Goal: Information Seeking & Learning: Learn about a topic

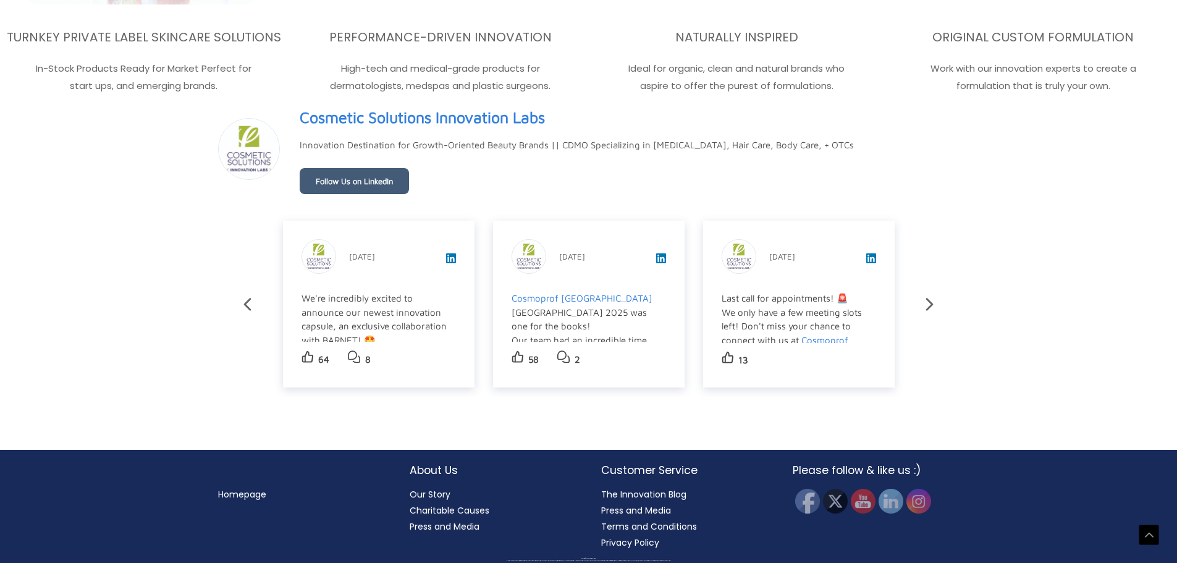
scroll to position [2212, 0]
click at [444, 492] on link "Our Story" at bounding box center [430, 494] width 41 height 12
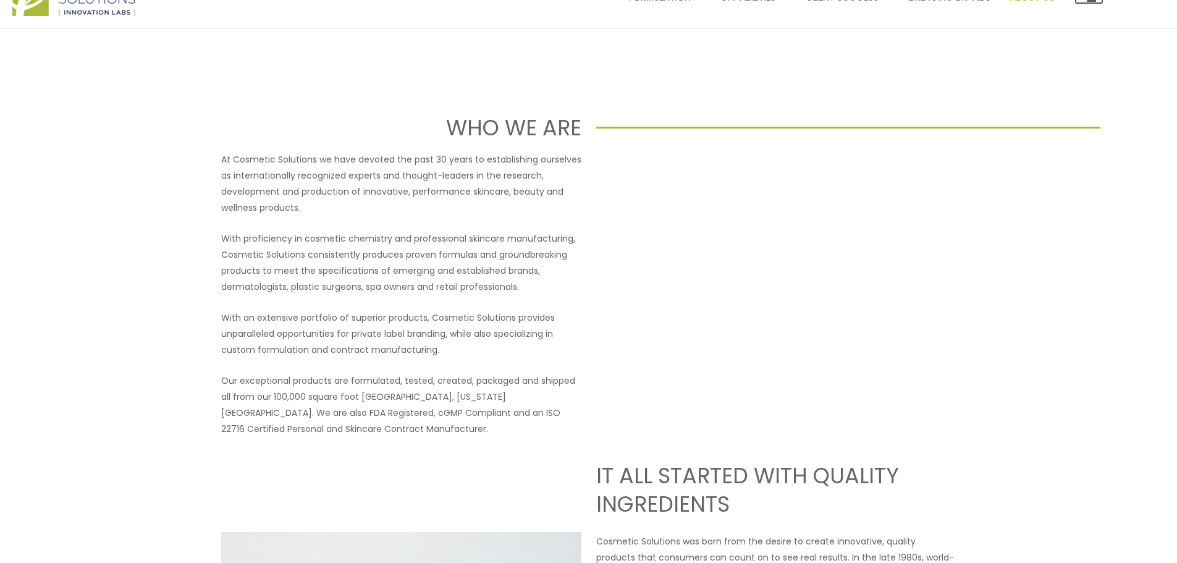
scroll to position [124, 0]
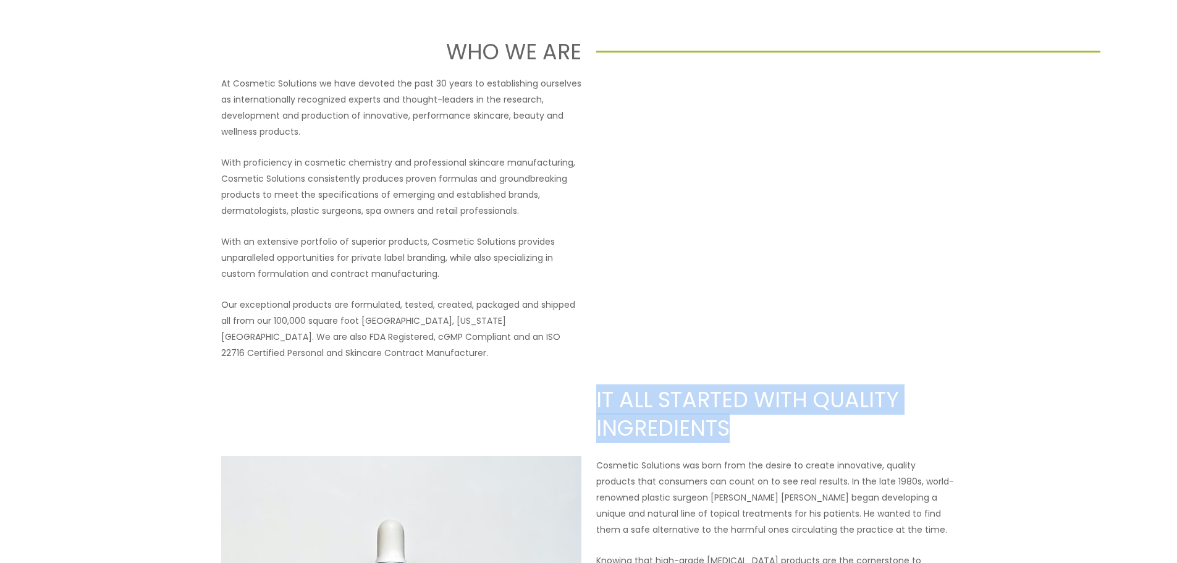
drag, startPoint x: 597, startPoint y: 396, endPoint x: 727, endPoint y: 430, distance: 134.7
click at [727, 430] on h2 "IT ALL STARTED WITH QUALITY INGREDIENTS" at bounding box center [776, 414] width 360 height 56
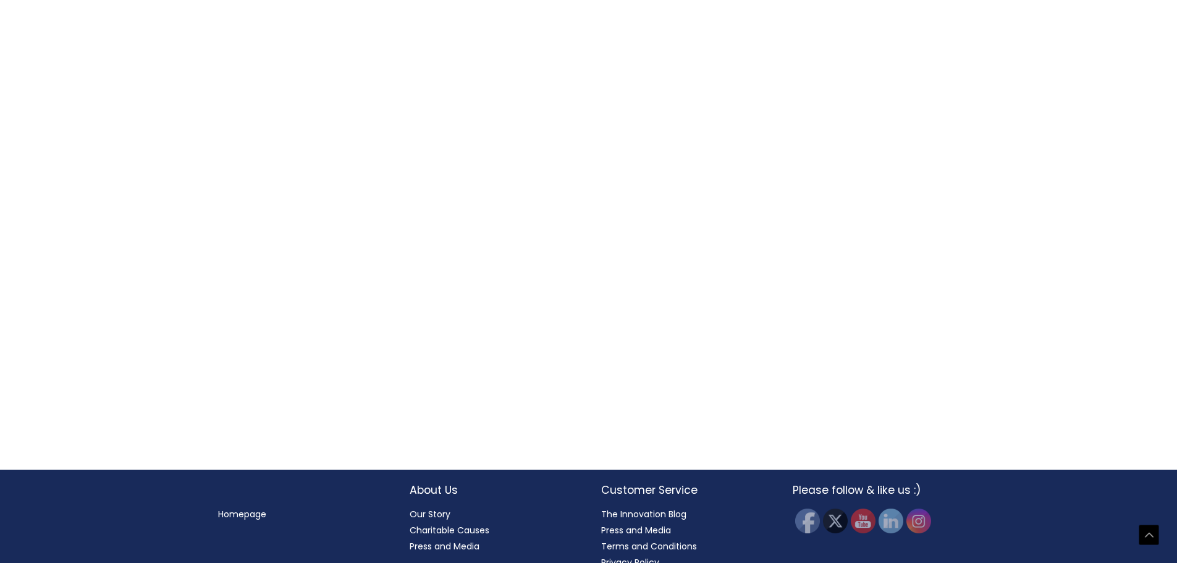
scroll to position [1382, 0]
